Goal: Information Seeking & Learning: Learn about a topic

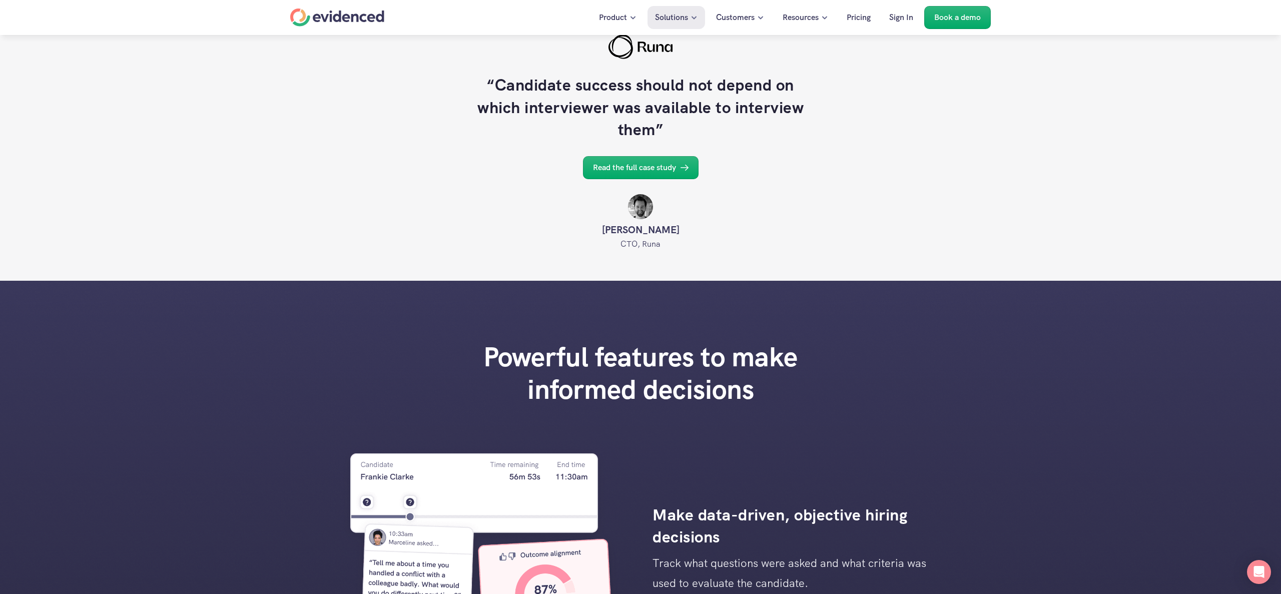
scroll to position [997, 0]
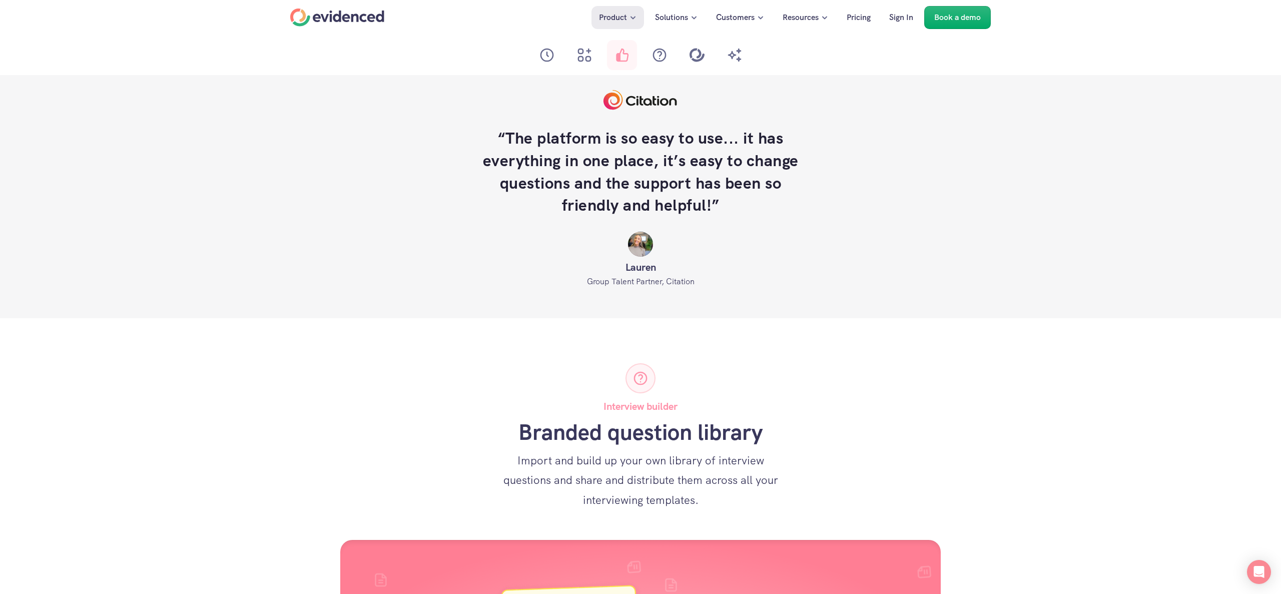
scroll to position [1730, 0]
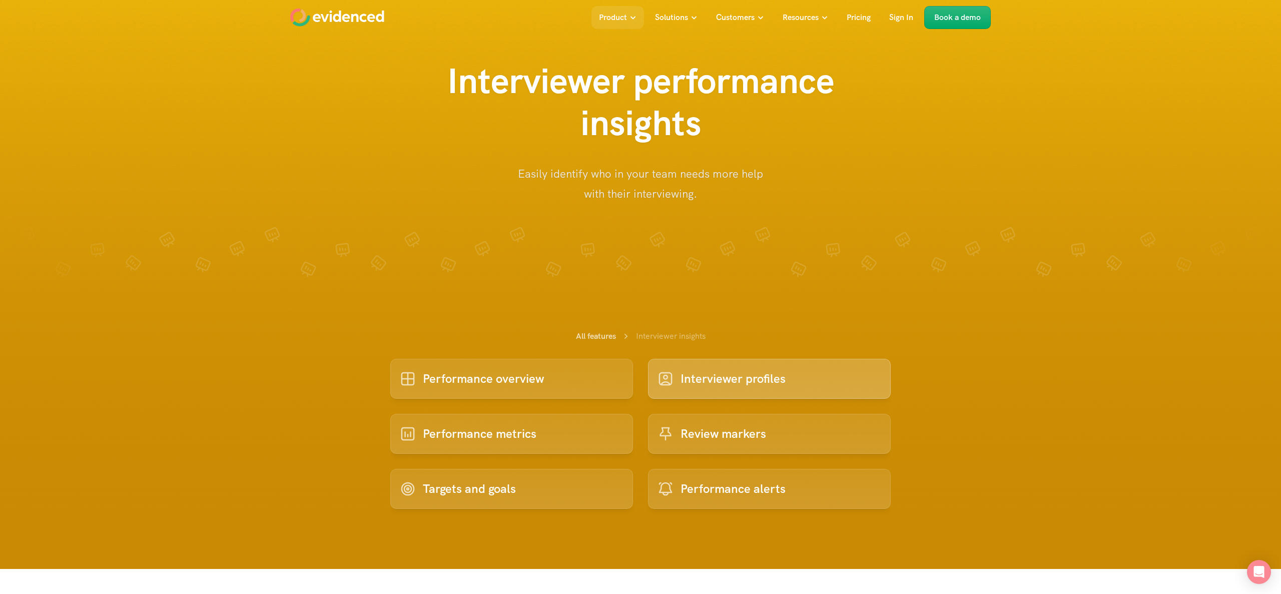
click at [705, 384] on p "Interviewer profiles" at bounding box center [733, 378] width 105 height 19
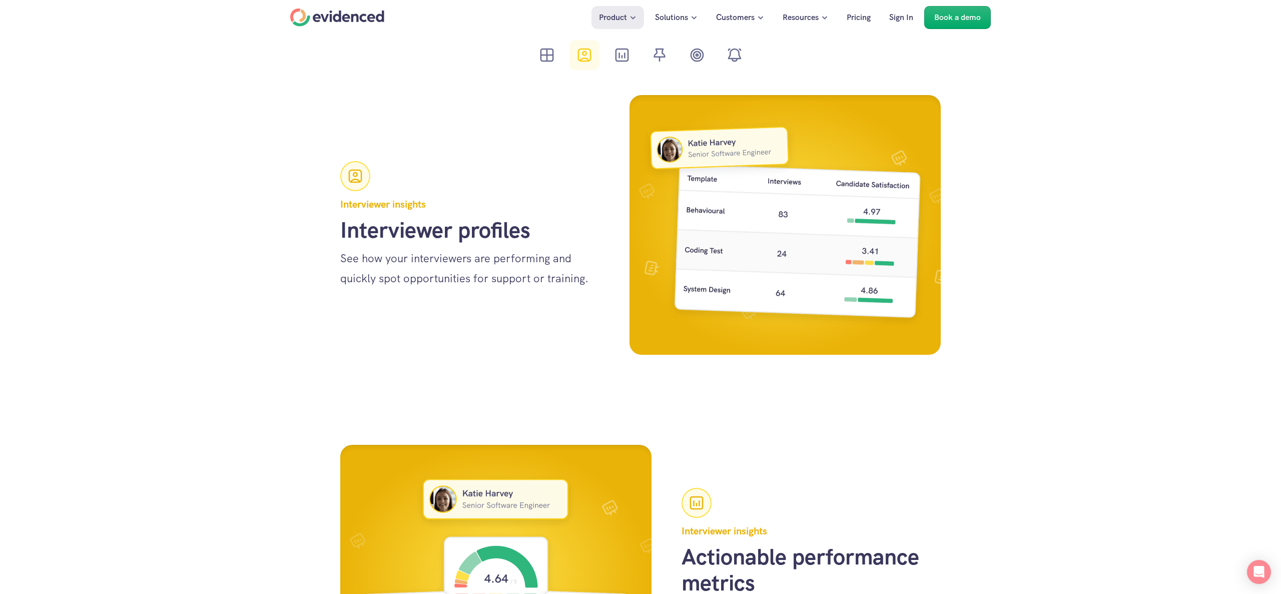
scroll to position [1474, 0]
